Goal: Answer question/provide support

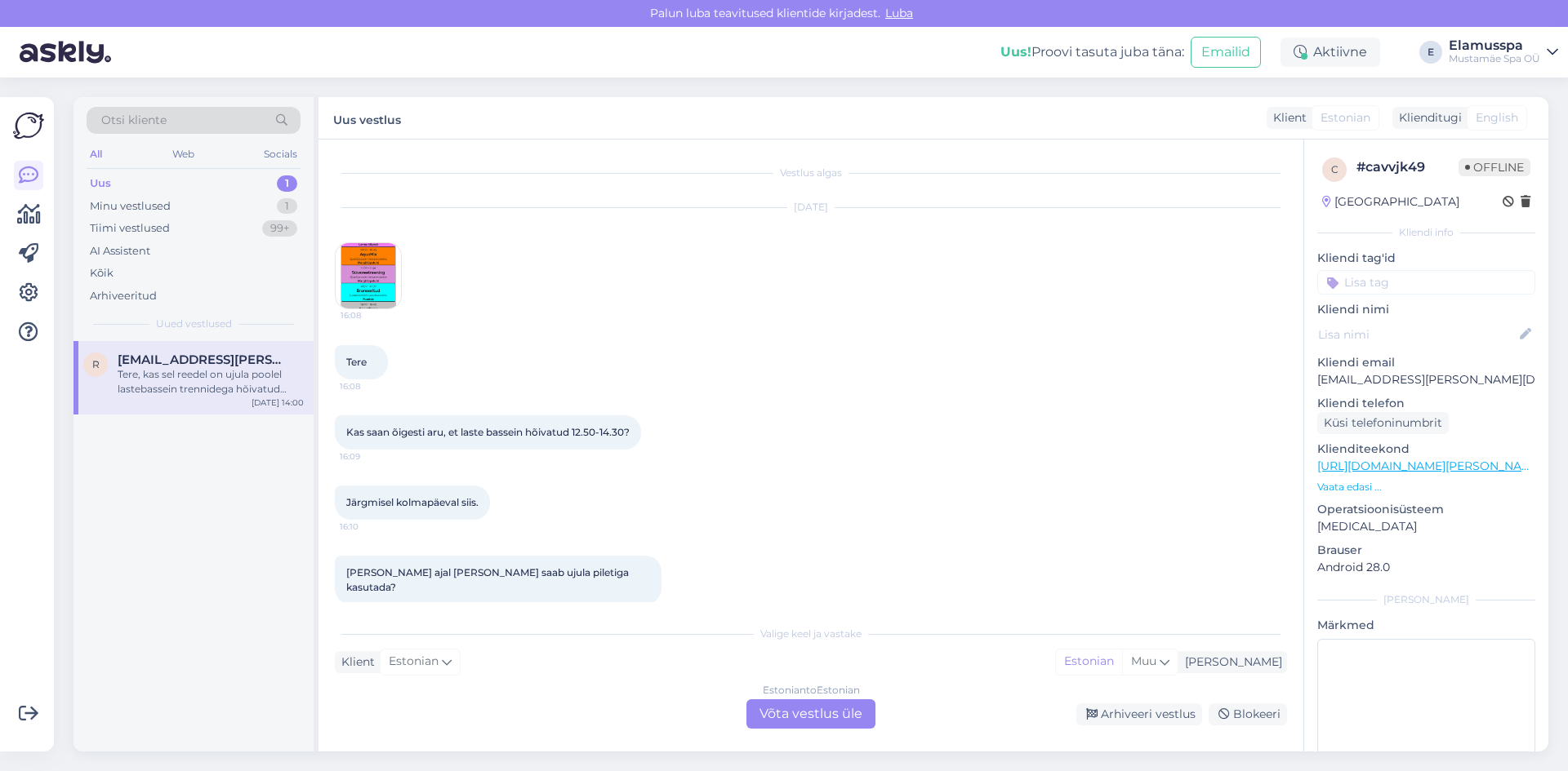
scroll to position [718, 0]
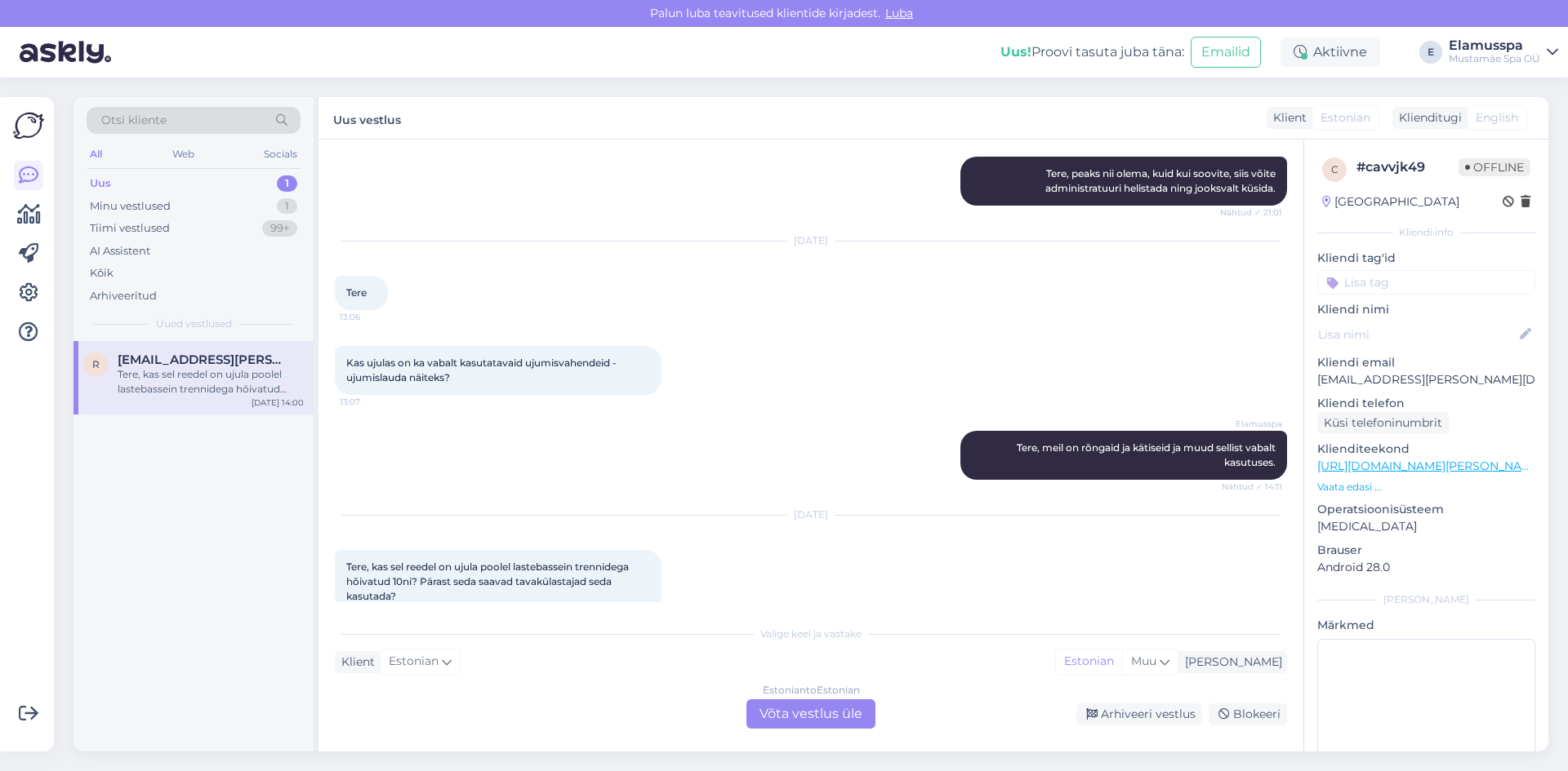
click at [808, 712] on div "Estonian to Estonian Võta vestlus üle" at bounding box center [810, 714] width 129 height 30
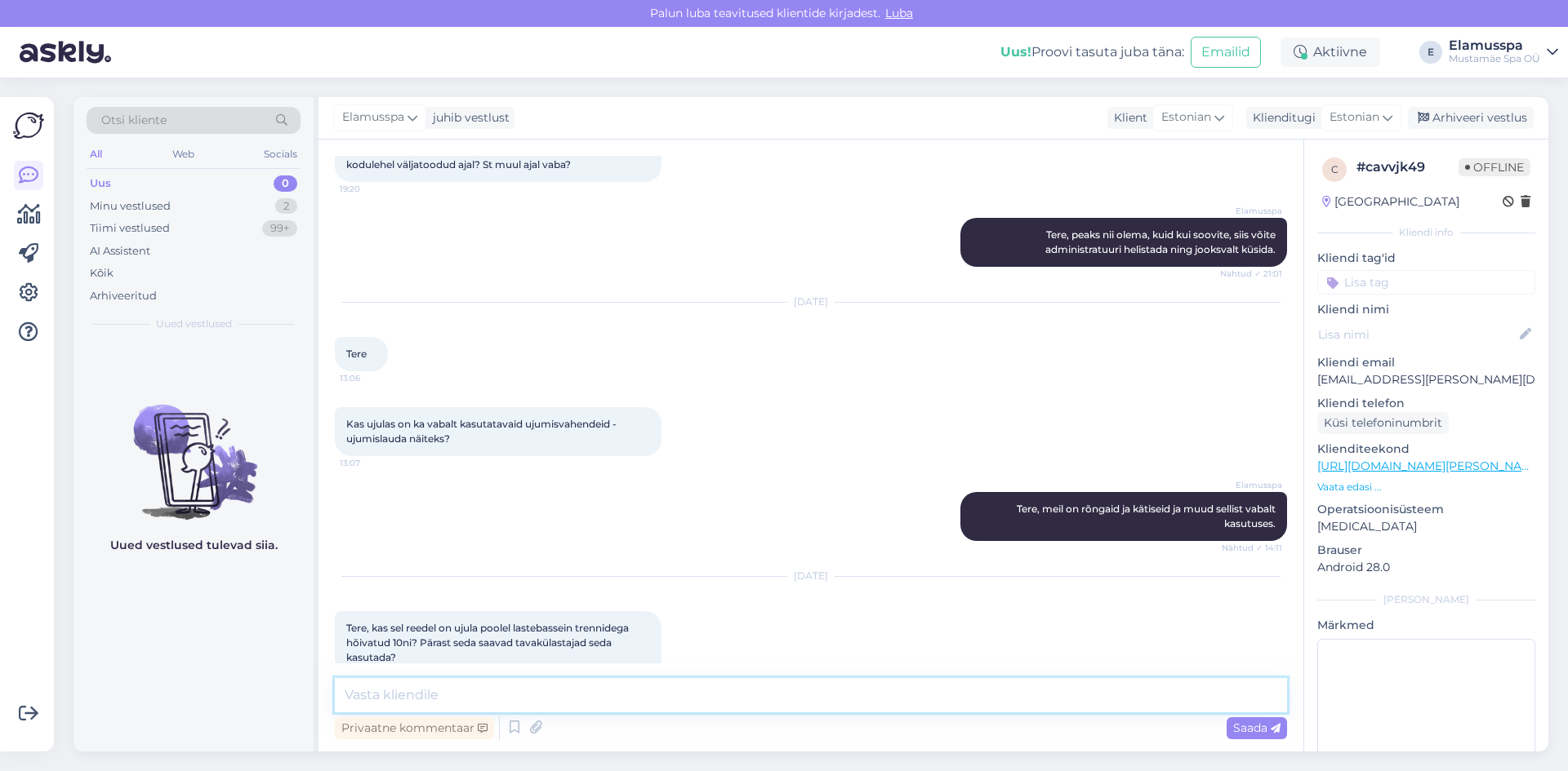
click at [817, 709] on textarea at bounding box center [811, 695] width 953 height 34
drag, startPoint x: 847, startPoint y: 692, endPoint x: 779, endPoint y: 695, distance: 68.1
click at [779, 695] on textarea "Tere! Jah reedel on meil lastetreeningud lastebasseinis ainult kuni 10:00" at bounding box center [811, 695] width 953 height 34
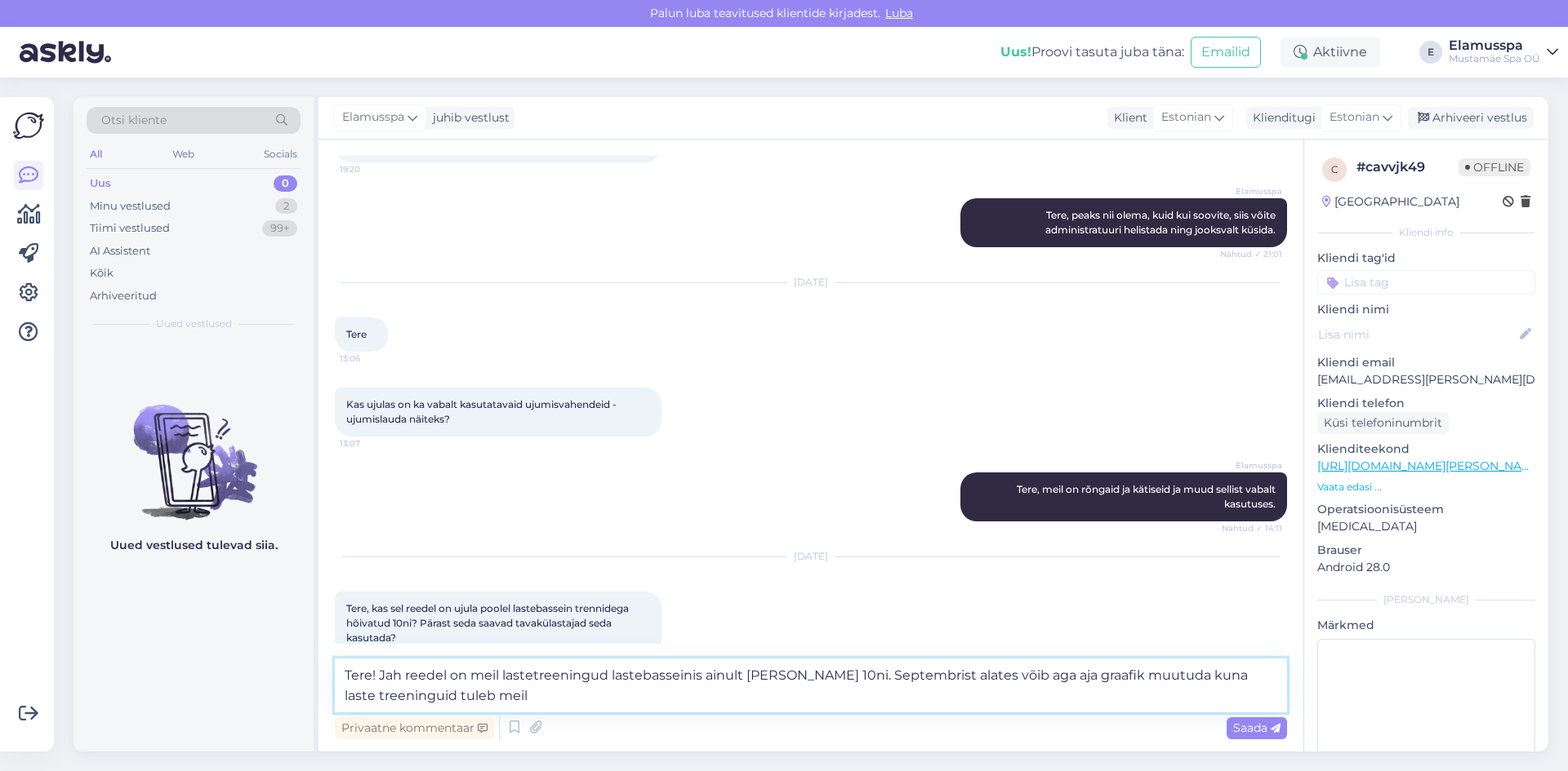
click at [1053, 678] on textarea "Tere! Jah reedel on meil lastetreeningud lastebasseinis ainult [PERSON_NAME] 10…" at bounding box center [811, 685] width 953 height 54
drag, startPoint x: 1090, startPoint y: 673, endPoint x: 1041, endPoint y: 674, distance: 49.0
click at [1041, 674] on textarea "Tere! Jah reedel on meil lastetreeningud lastebasseinis ainult [PERSON_NAME] 10…" at bounding box center [811, 685] width 953 height 54
click at [1024, 677] on textarea "Tere! Jah reedel on meil lastetreeningud lastebasseinis ainult [PERSON_NAME] 10…" at bounding box center [811, 685] width 953 height 54
click at [1067, 693] on textarea "Tere! Jah reedel on meil lastetreeningud lastebasseinis ainult [PERSON_NAME] 10…" at bounding box center [811, 685] width 953 height 54
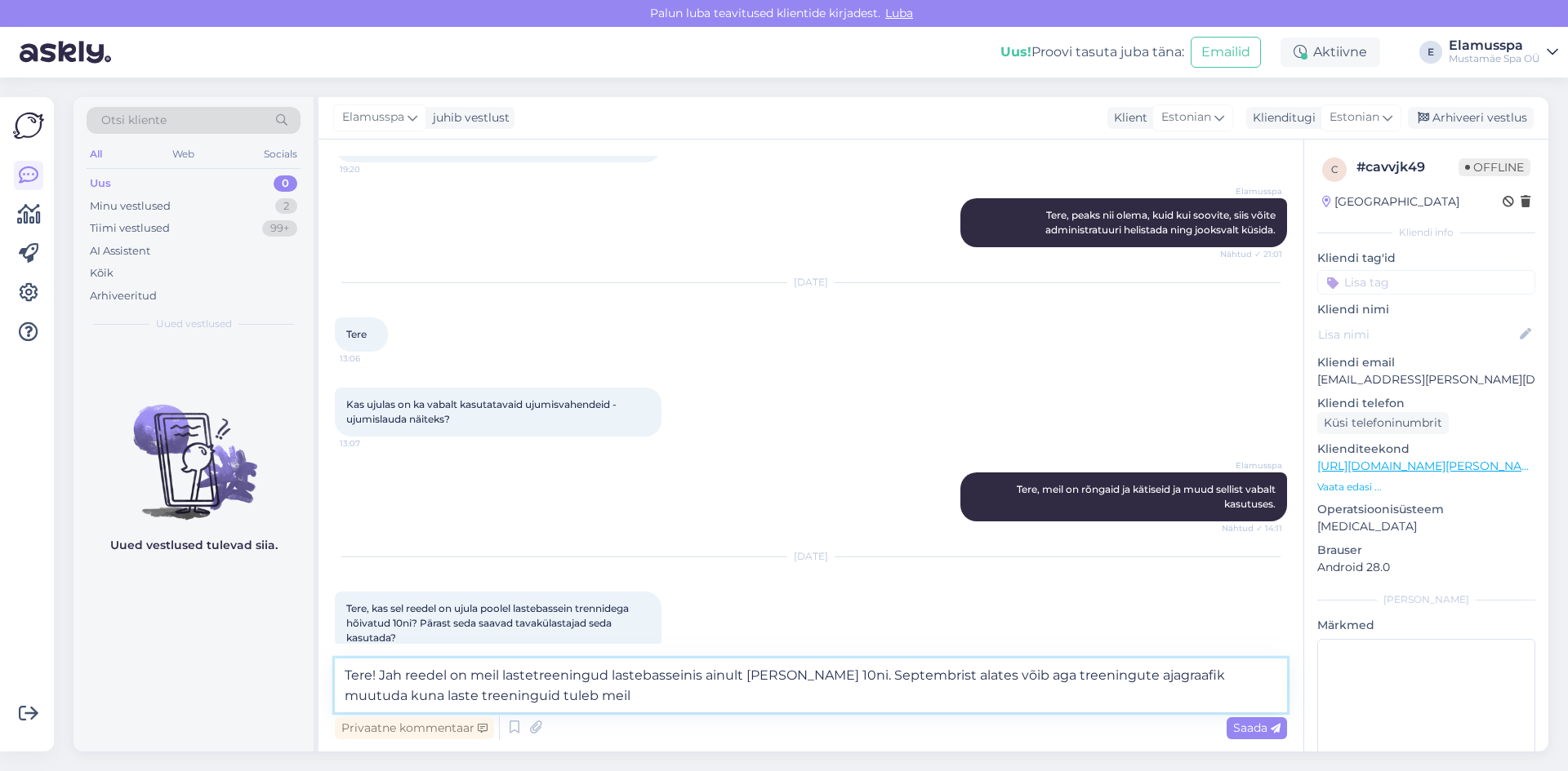
drag, startPoint x: 1243, startPoint y: 674, endPoint x: 1260, endPoint y: 705, distance: 35.4
click at [1260, 705] on textarea "Tere! Jah reedel on meil lastetreeningud lastebasseinis ainult [PERSON_NAME] 10…" at bounding box center [811, 685] width 953 height 54
drag, startPoint x: 1238, startPoint y: 676, endPoint x: 1251, endPoint y: 694, distance: 22.2
click at [1252, 694] on textarea "Tere! Jah reedel on meil lastetreeningud lastebasseinis ainult [PERSON_NAME] 10…" at bounding box center [811, 685] width 953 height 54
drag, startPoint x: 955, startPoint y: 710, endPoint x: 737, endPoint y: 701, distance: 218.2
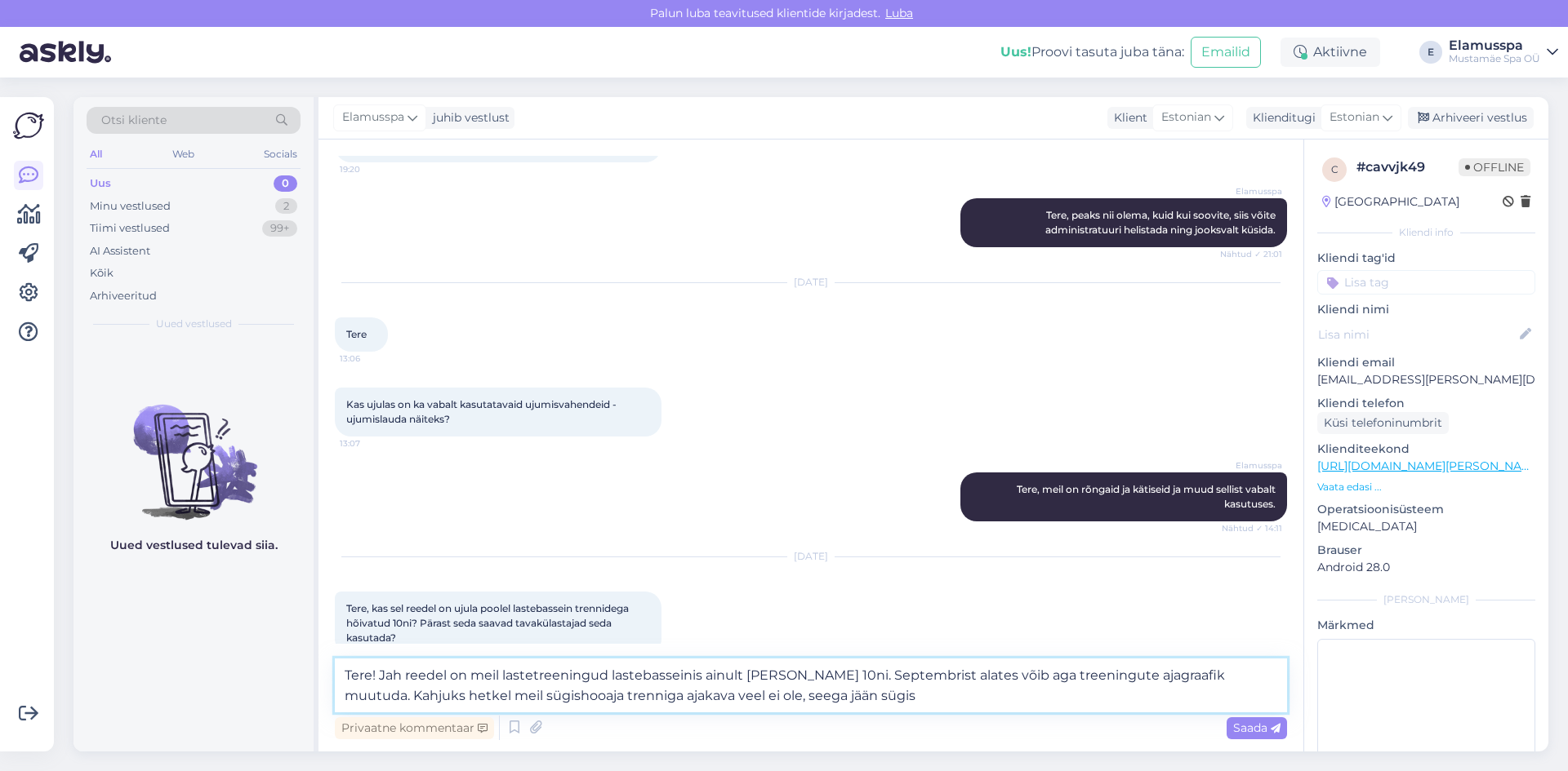
click at [737, 701] on textarea "Tere! Jah reedel on meil lastetreeningud lastebasseinis ainult [PERSON_NAME] 10…" at bounding box center [811, 685] width 953 height 54
click at [349, 694] on textarea "Tere! Jah reedel on meil lastetreeningud lastebasseinis ainult [PERSON_NAME] 10…" at bounding box center [811, 685] width 953 height 54
drag, startPoint x: 928, startPoint y: 676, endPoint x: 976, endPoint y: 713, distance: 60.6
click at [976, 713] on div "Tere! Jah reedel on meil lastetreeningud lastebasseinis ainult [PERSON_NAME] 10…" at bounding box center [811, 701] width 953 height 85
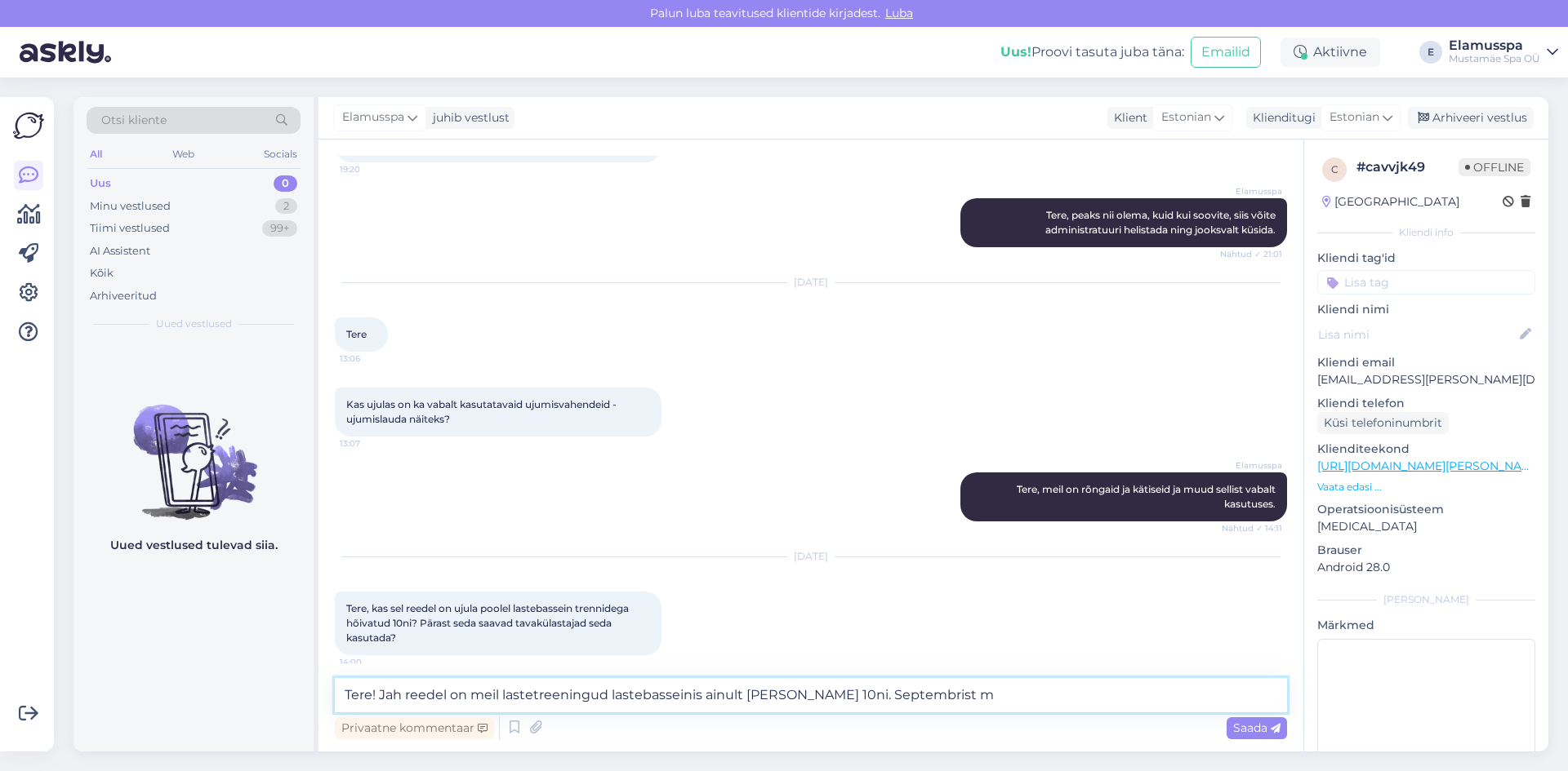
scroll to position [657, 0]
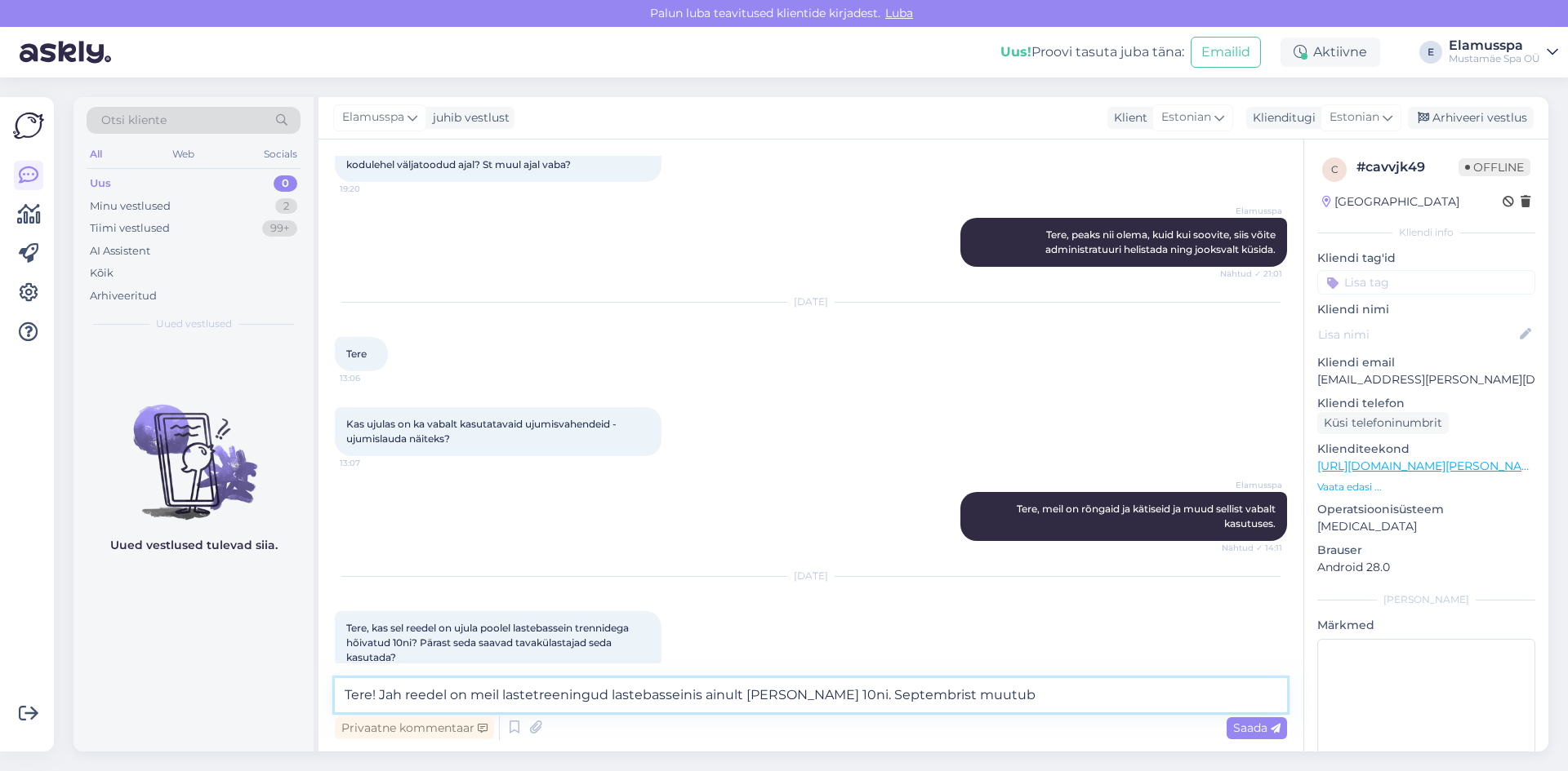
type textarea "Tere! Jah reedel on meil lastetreeningud lastebasseinis ainult [PERSON_NAME] 10…"
